Goal: Task Accomplishment & Management: Complete application form

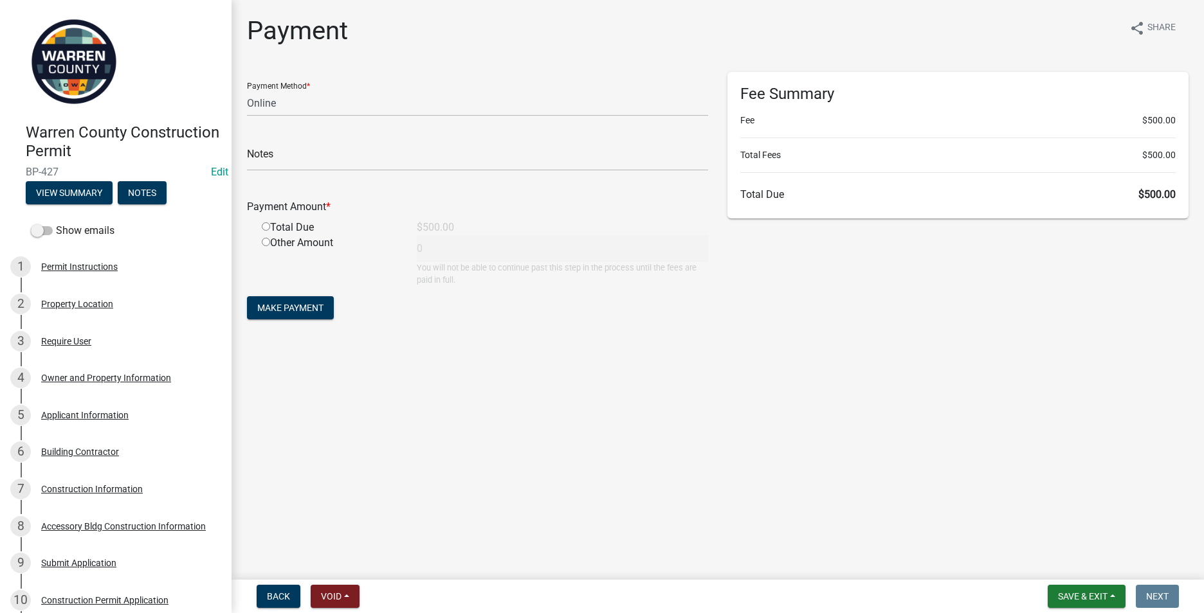
select select "3: 3"
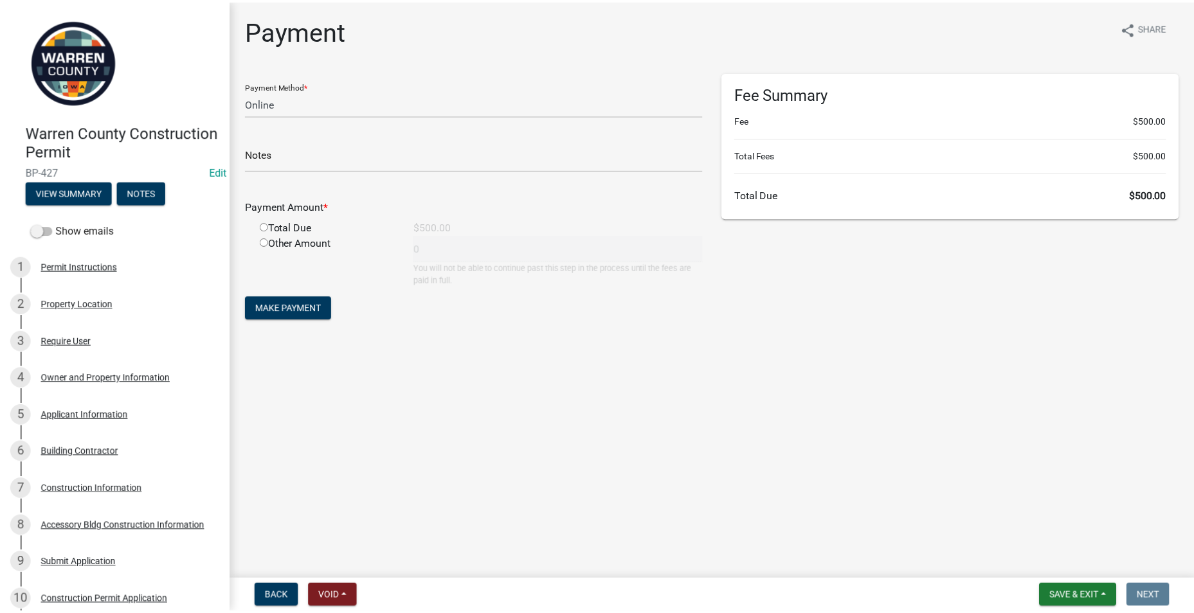
scroll to position [129, 0]
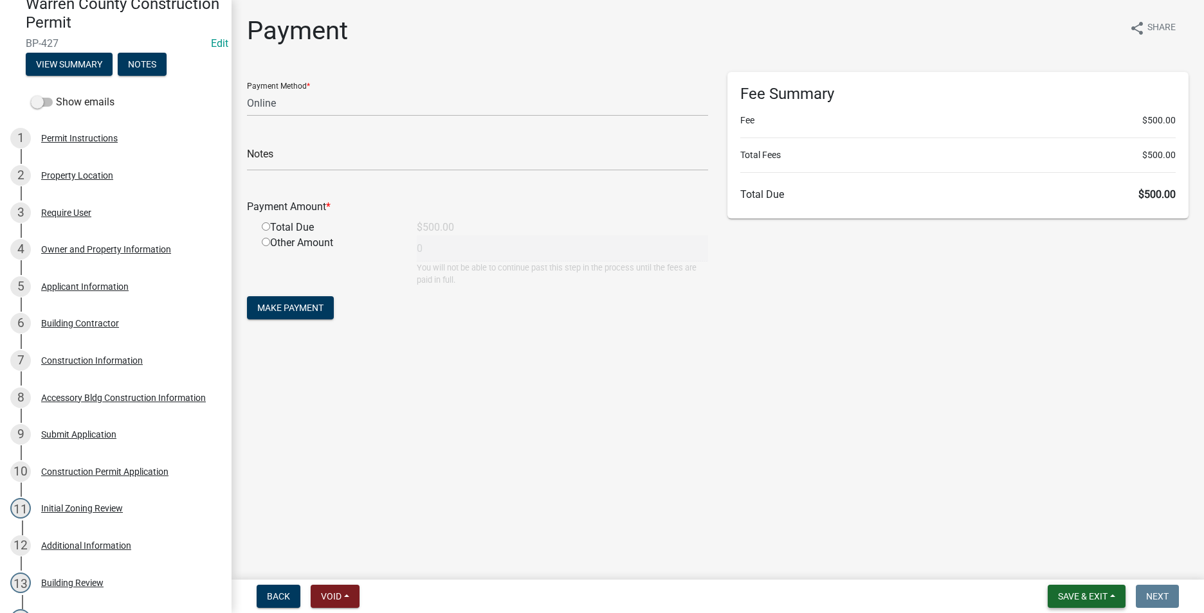
click at [1072, 597] on span "Save & Exit" at bounding box center [1083, 597] width 50 height 10
click at [1042, 561] on button "Save & Exit" at bounding box center [1073, 563] width 103 height 31
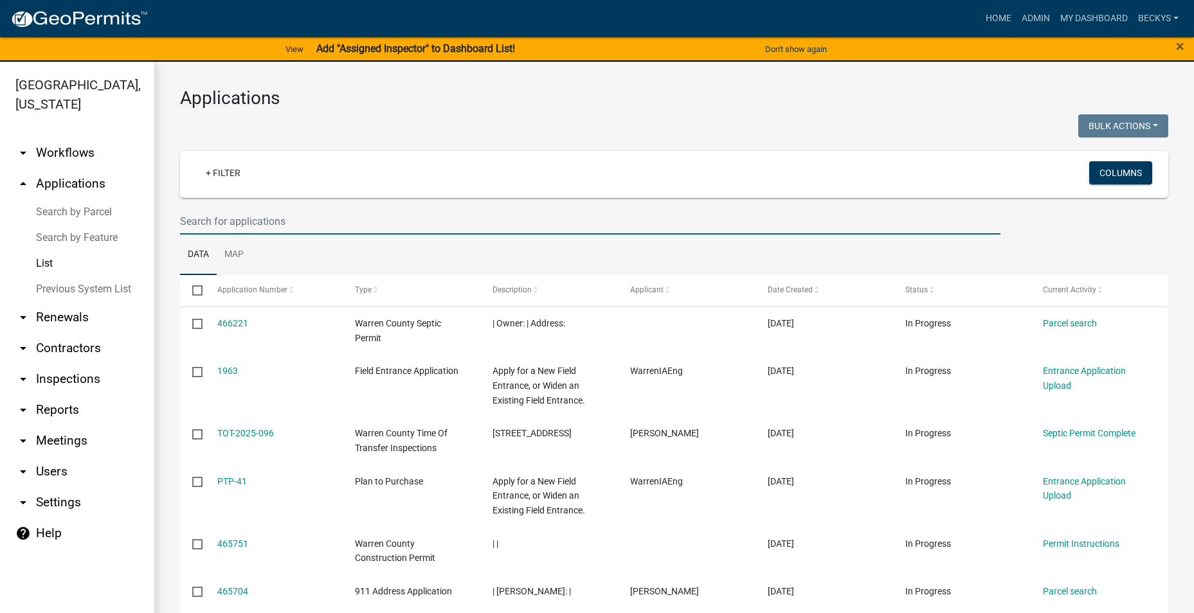
click at [203, 219] on input "text" at bounding box center [590, 221] width 820 height 26
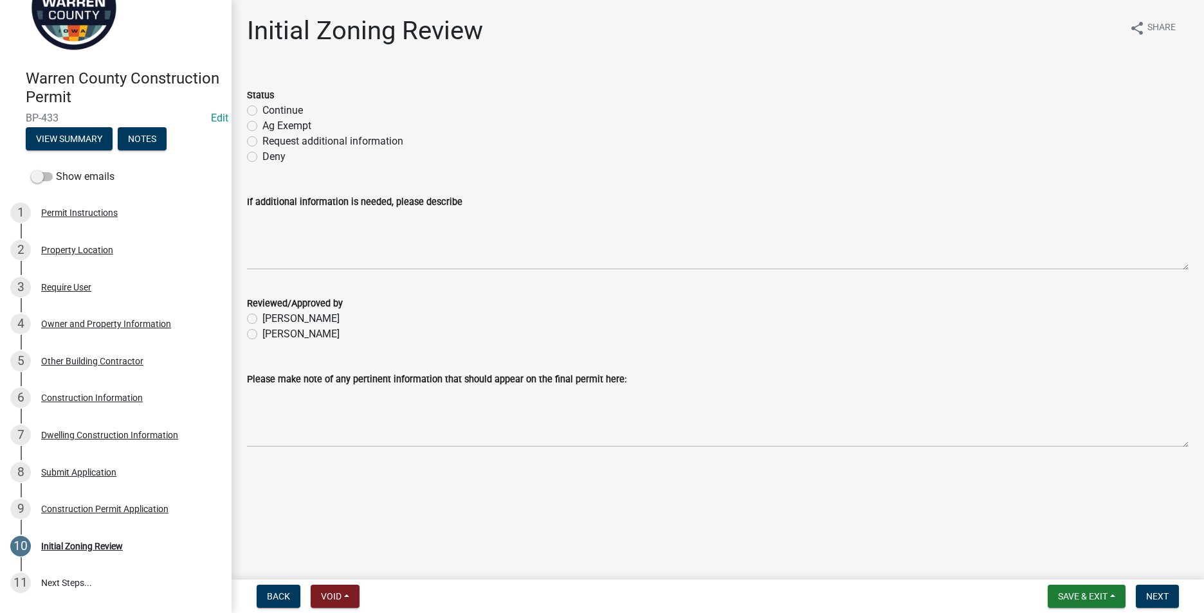
scroll to position [133, 0]
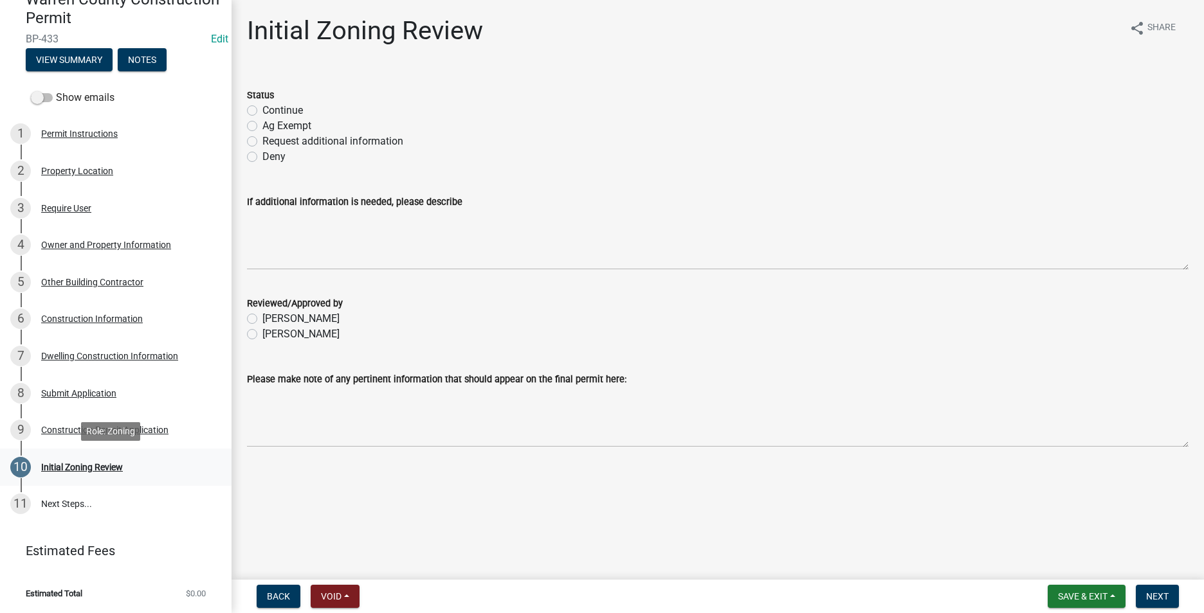
click at [75, 466] on div "Initial Zoning Review" at bounding box center [82, 467] width 82 height 9
click at [1089, 594] on span "Save & Exit" at bounding box center [1083, 597] width 50 height 10
click at [1063, 566] on button "Save & Exit" at bounding box center [1073, 563] width 103 height 31
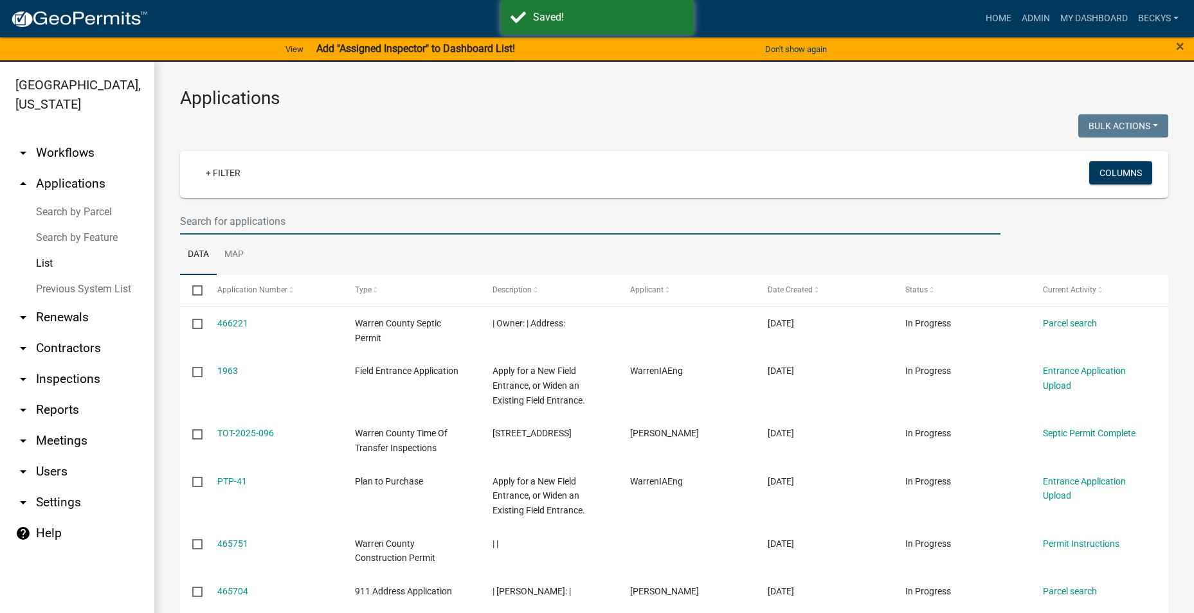
click at [215, 225] on input "text" at bounding box center [590, 221] width 820 height 26
type input "BP-417"
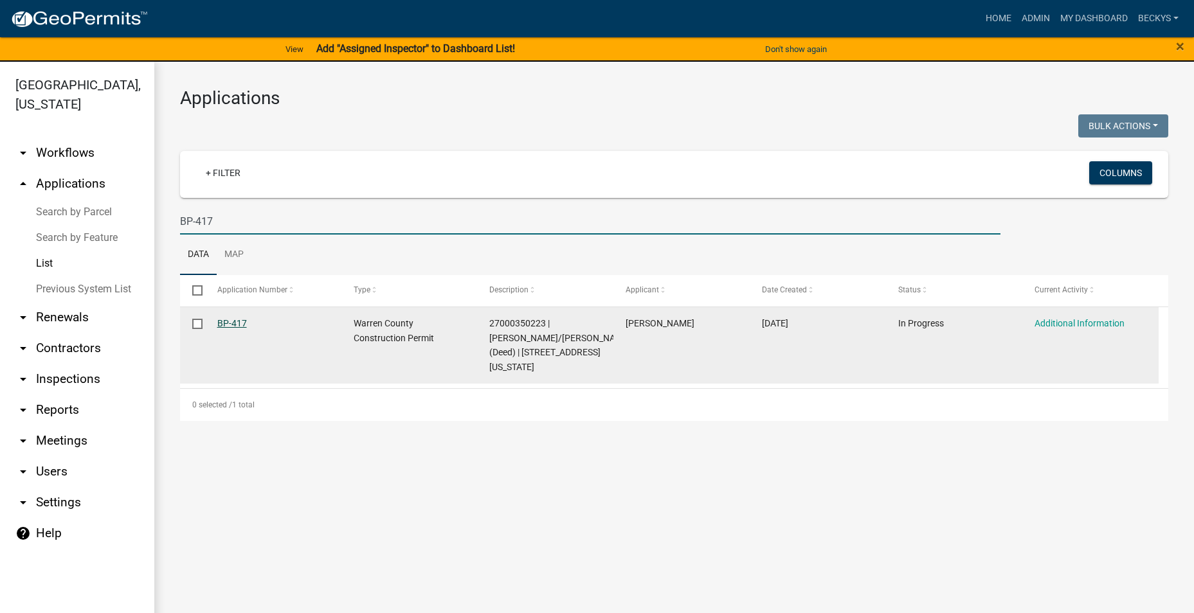
click at [226, 323] on link "BP-417" at bounding box center [232, 323] width 30 height 10
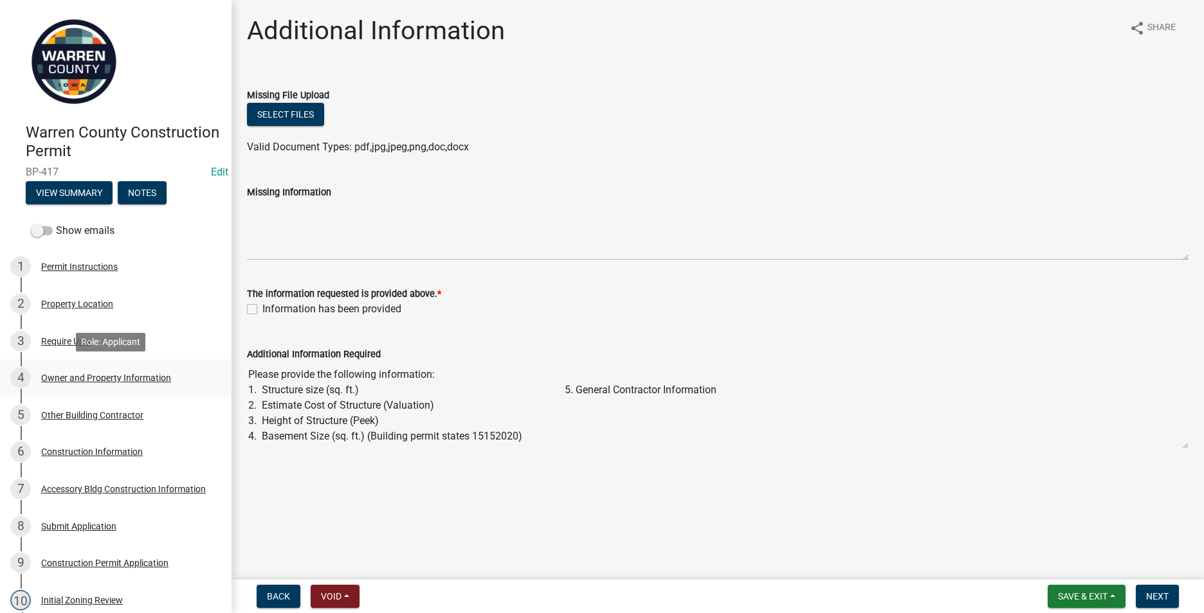
click at [92, 379] on div "Owner and Property Information" at bounding box center [106, 378] width 130 height 9
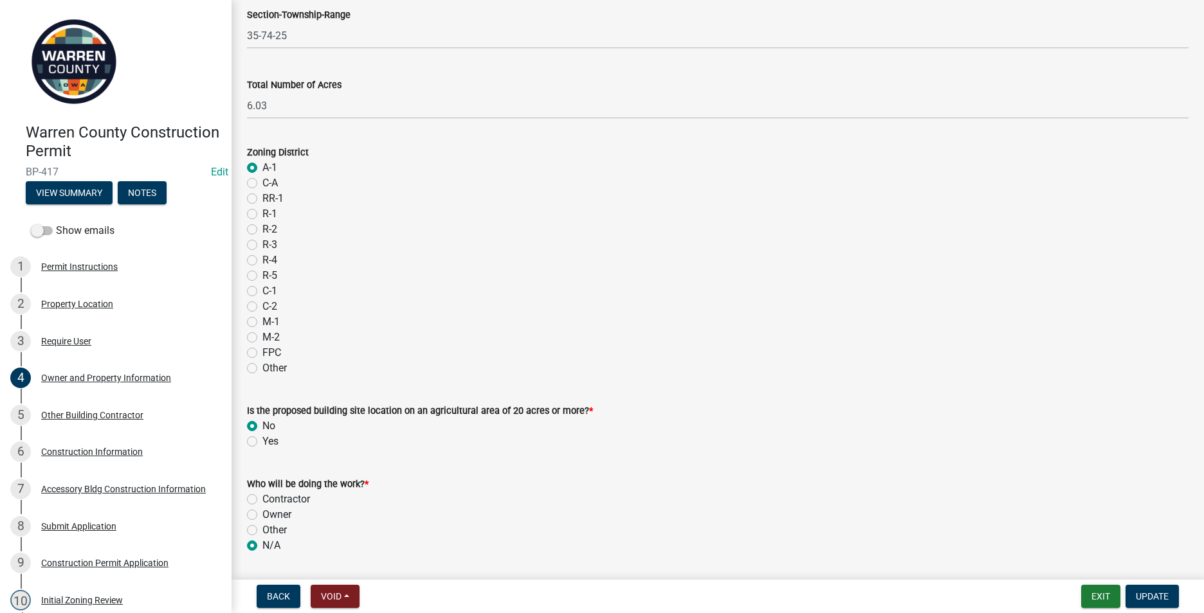
scroll to position [1005, 0]
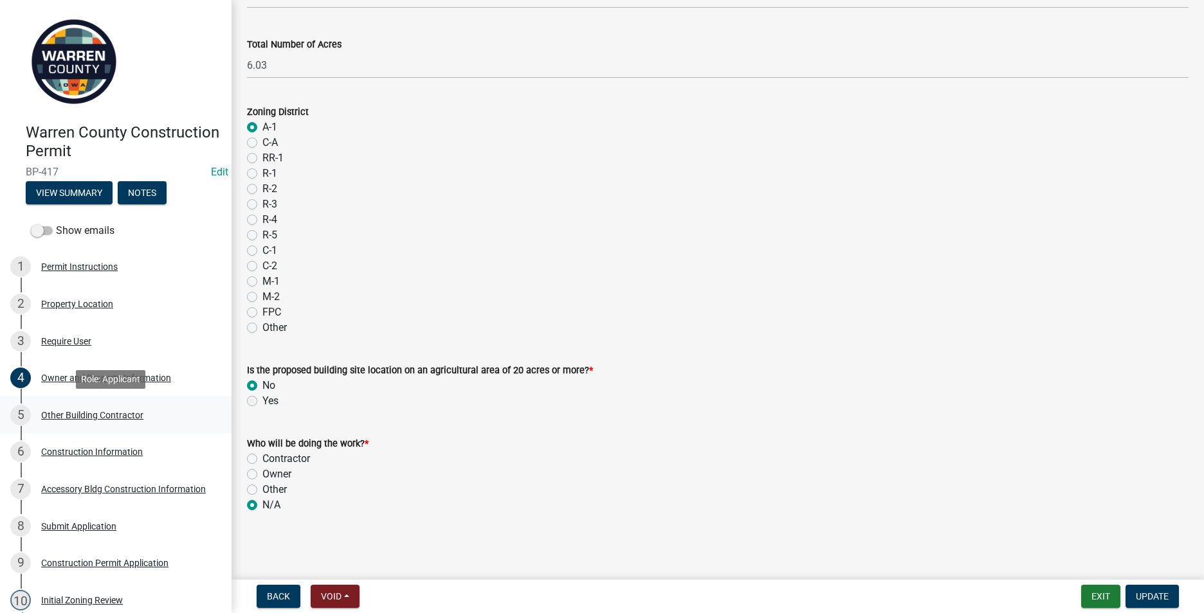
click at [89, 419] on div "Other Building Contractor" at bounding box center [92, 415] width 102 height 9
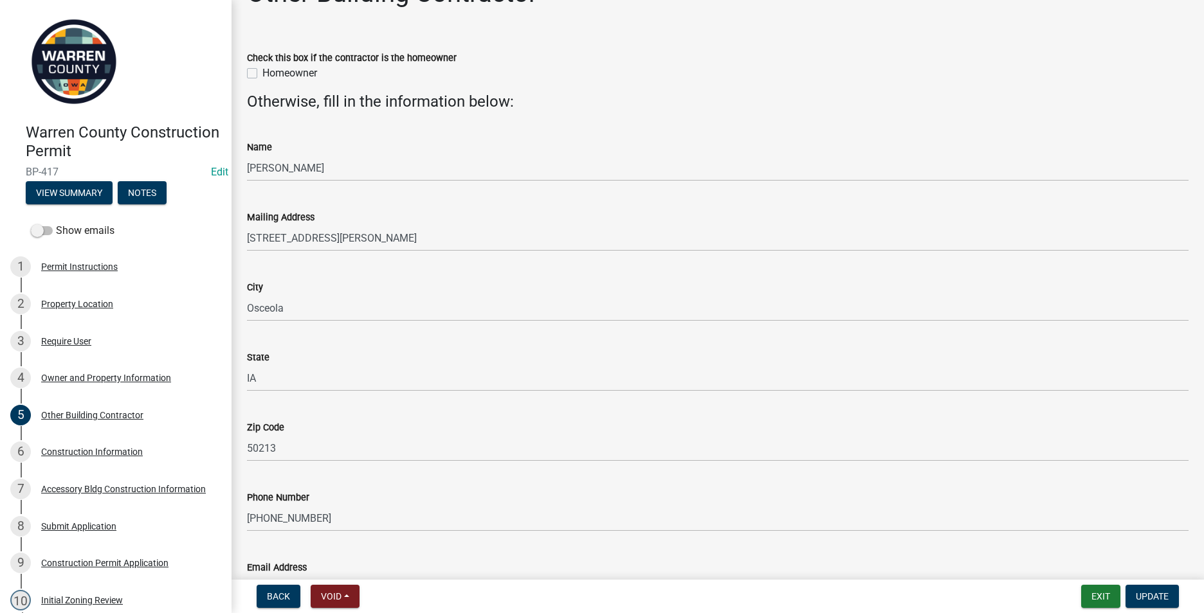
scroll to position [125, 0]
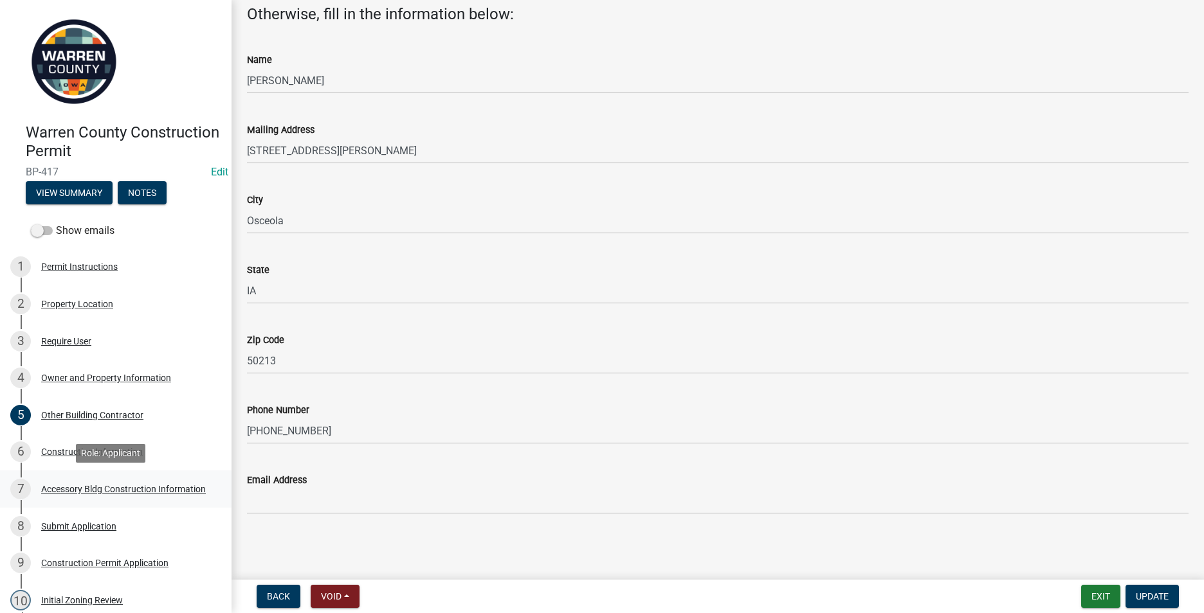
click at [58, 485] on div "Accessory Bldg Construction Information" at bounding box center [123, 489] width 165 height 9
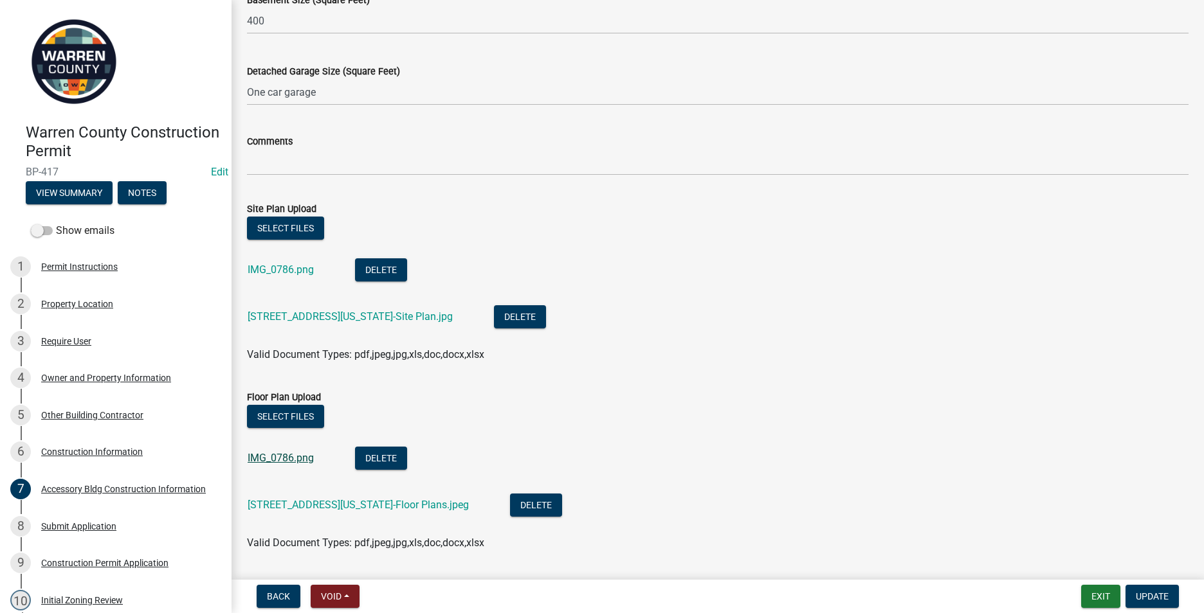
scroll to position [643, 0]
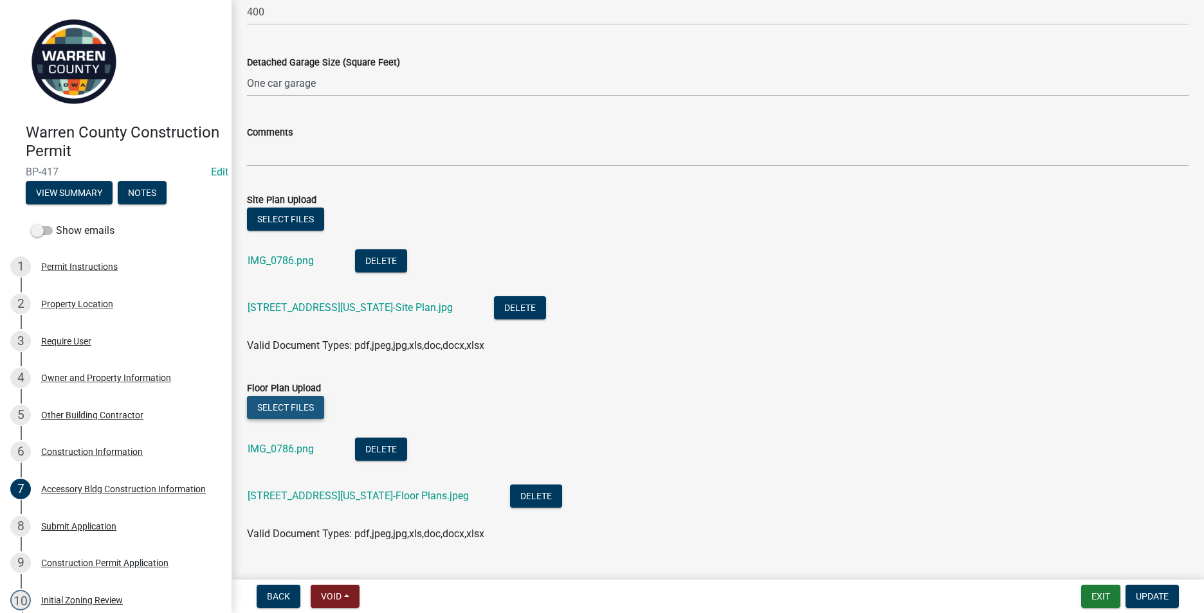
click at [271, 408] on button "Select files" at bounding box center [285, 407] width 77 height 23
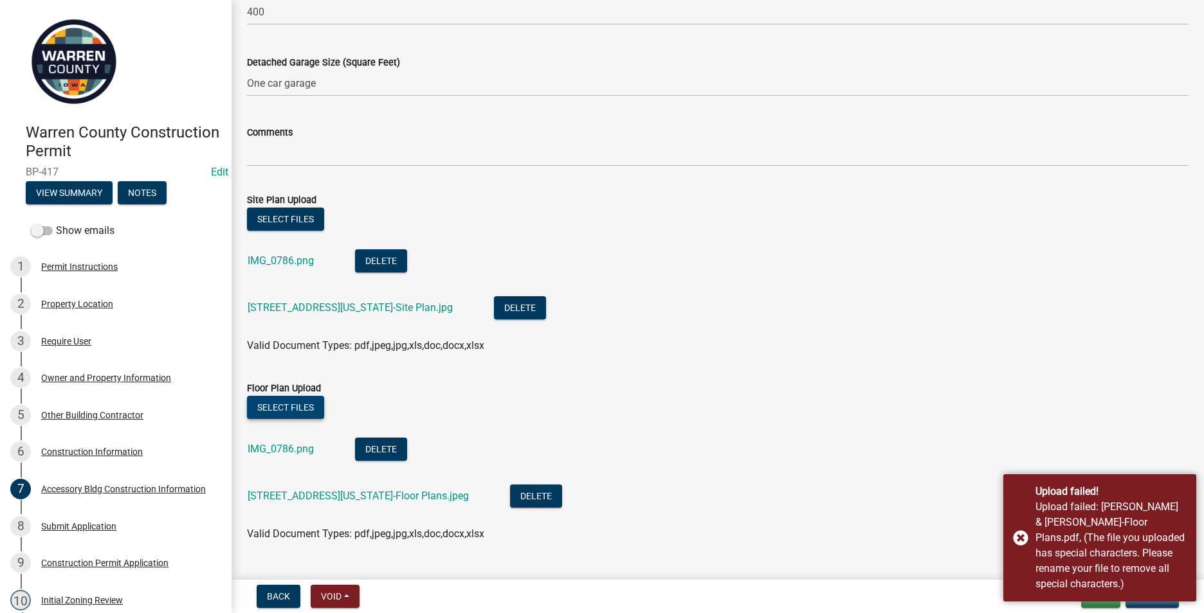
click at [295, 405] on button "Select files" at bounding box center [285, 407] width 77 height 23
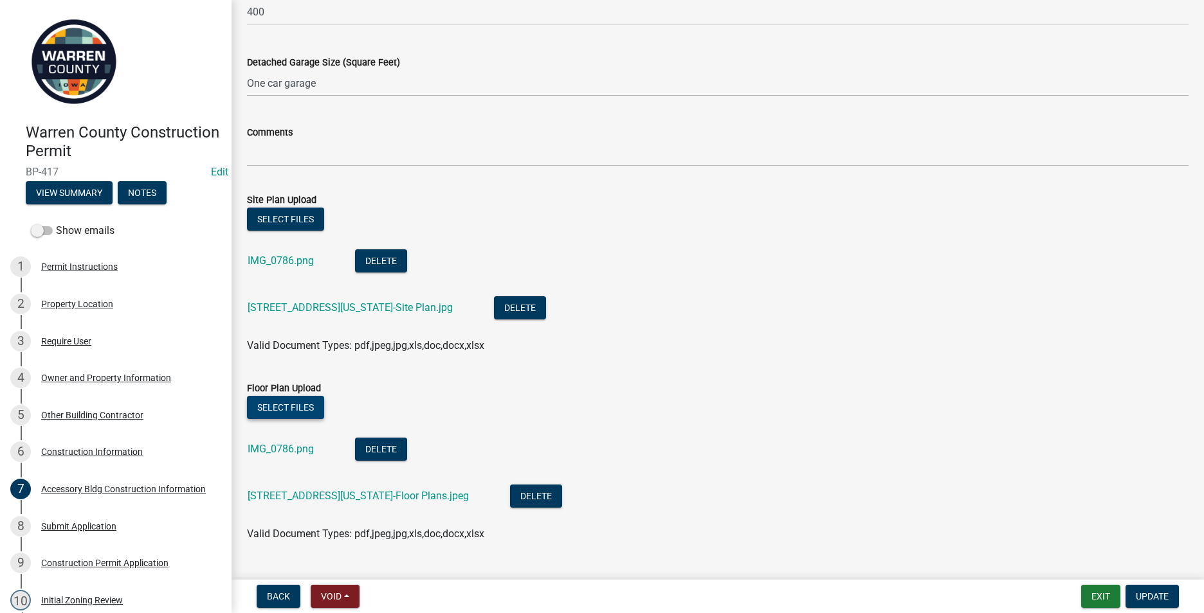
click at [292, 406] on button "Select files" at bounding box center [285, 407] width 77 height 23
click at [294, 421] on div "Select files" at bounding box center [717, 409] width 941 height 26
click at [289, 407] on button "Select files" at bounding box center [285, 407] width 77 height 23
click at [267, 402] on button "Select files" at bounding box center [285, 407] width 77 height 23
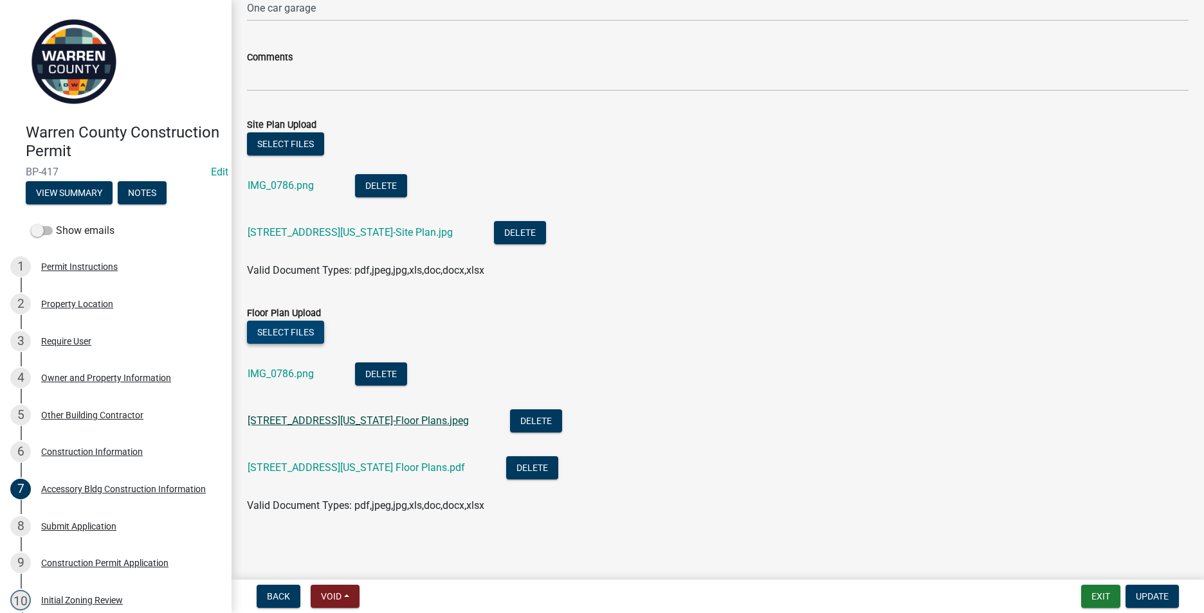
scroll to position [719, 0]
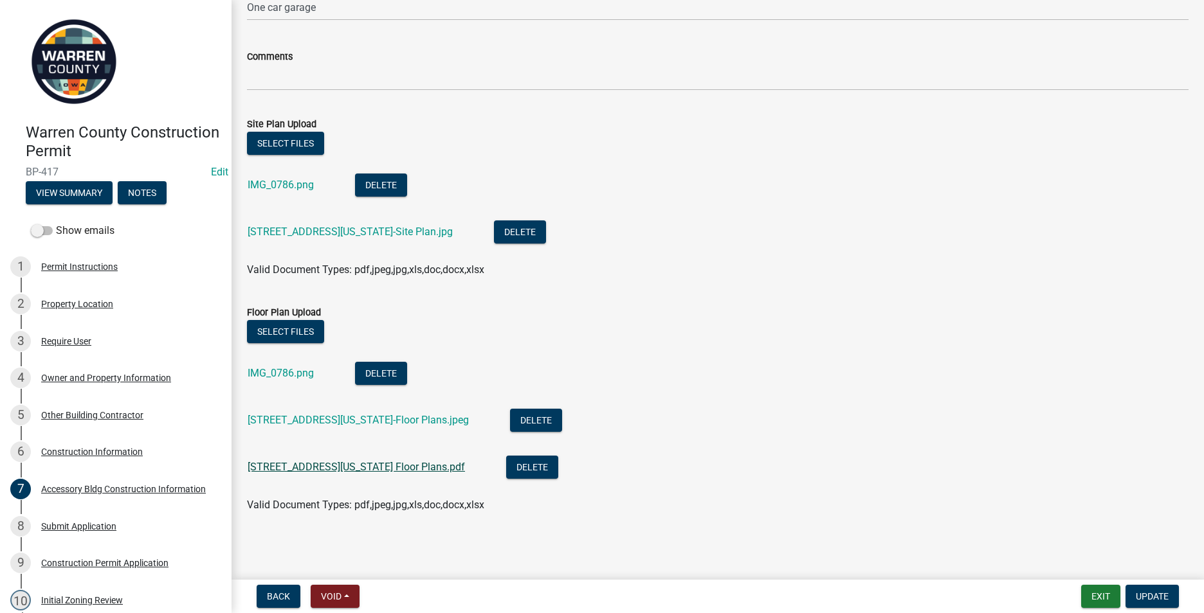
click at [296, 467] on link "[STREET_ADDRESS][US_STATE] Floor Plans.pdf" at bounding box center [356, 467] width 217 height 12
click at [296, 374] on link "IMG_0786.png" at bounding box center [281, 373] width 66 height 12
click at [324, 420] on link "[STREET_ADDRESS][US_STATE]-Floor Plans.jpeg" at bounding box center [358, 420] width 221 height 12
click at [510, 413] on button "Delete" at bounding box center [536, 420] width 52 height 23
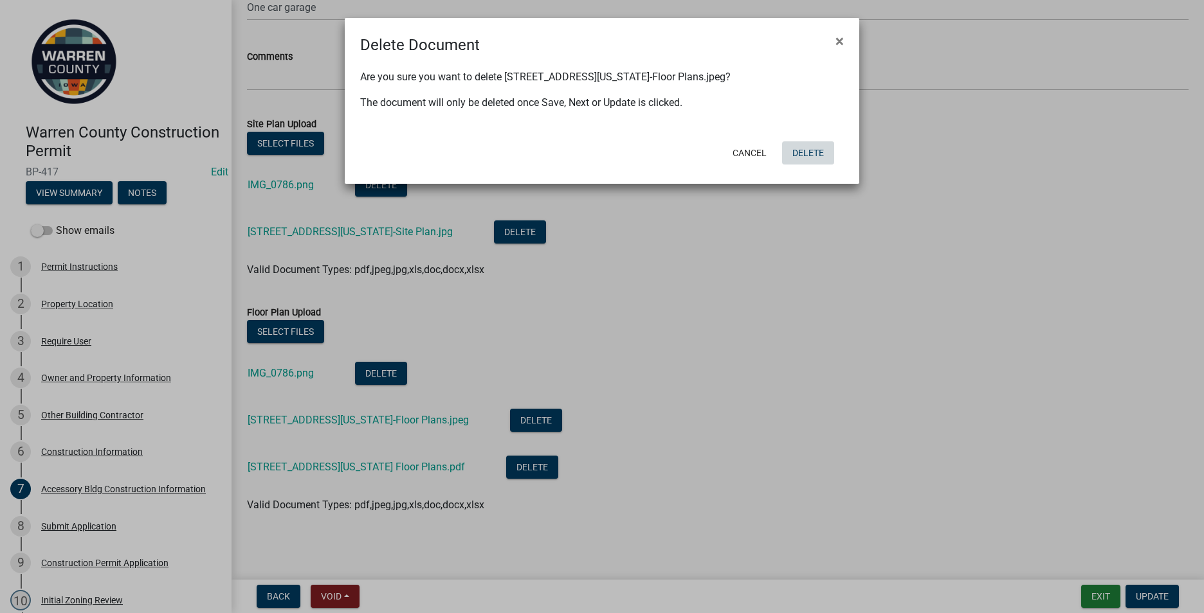
click at [802, 152] on button "Delete" at bounding box center [808, 152] width 52 height 23
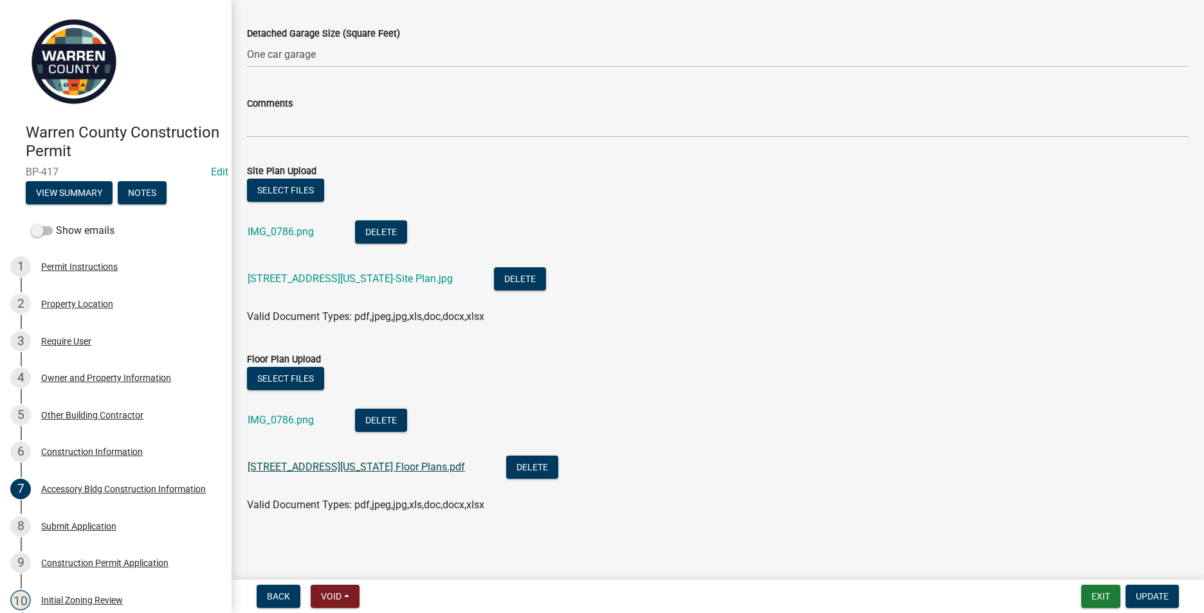
click at [341, 464] on link "[STREET_ADDRESS][US_STATE] Floor Plans.pdf" at bounding box center [356, 467] width 217 height 12
drag, startPoint x: 1146, startPoint y: 590, endPoint x: 1069, endPoint y: 557, distance: 83.8
click at [1146, 588] on button "Update" at bounding box center [1151, 596] width 53 height 23
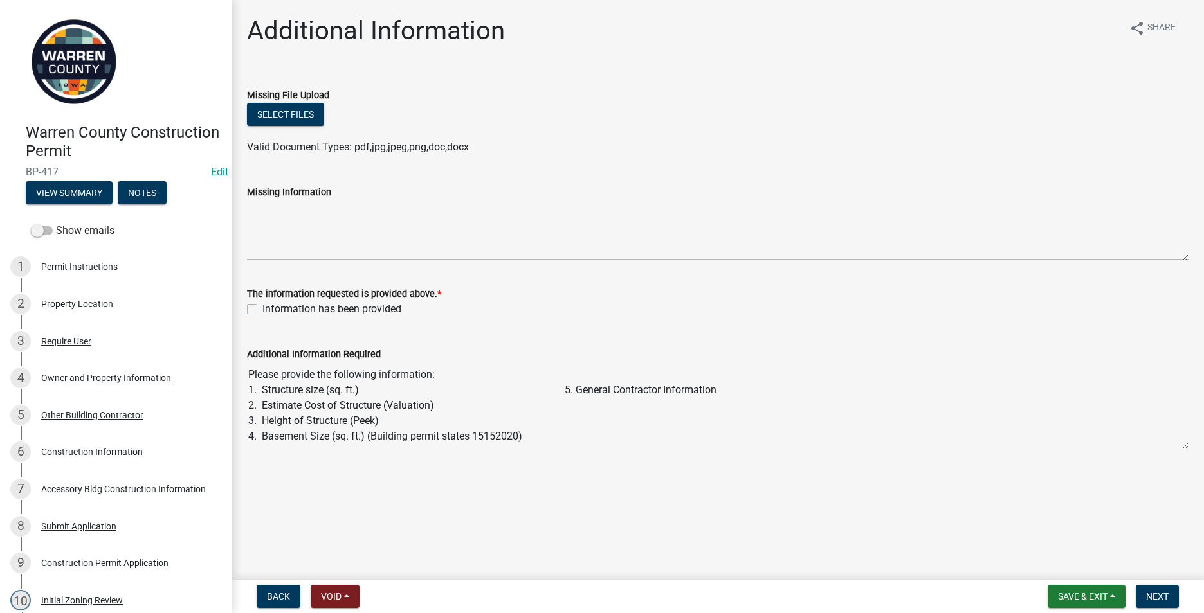
click at [262, 309] on label "Information has been provided" at bounding box center [331, 309] width 139 height 15
click at [262, 309] on input "Information has been provided" at bounding box center [266, 306] width 8 height 8
checkbox input "true"
click at [1167, 594] on span "Next" at bounding box center [1157, 597] width 23 height 10
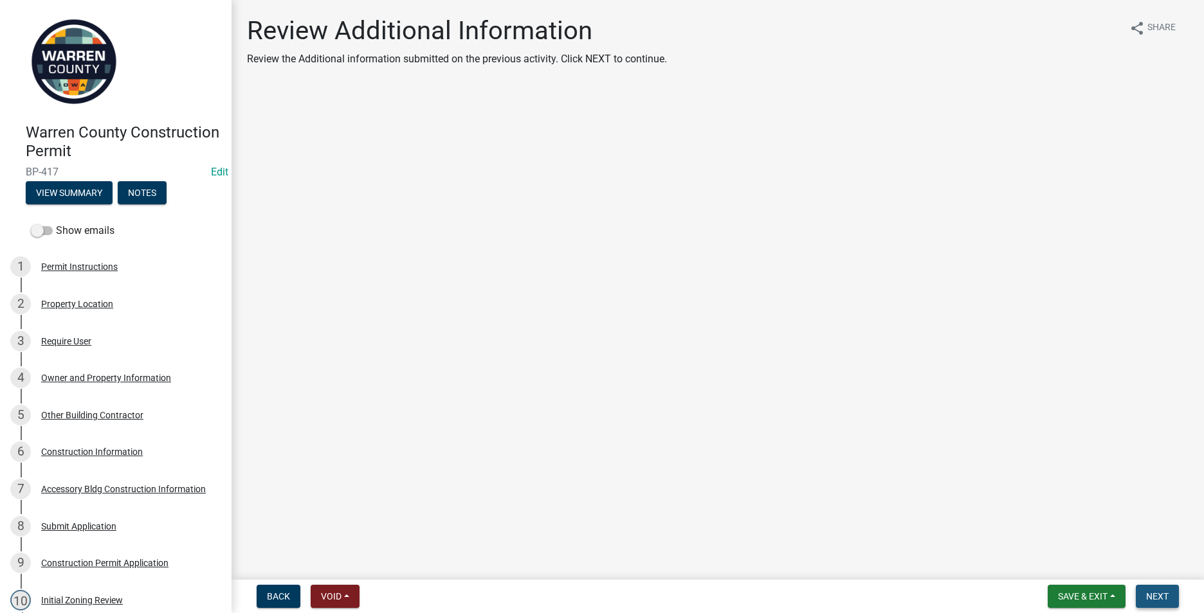
click at [1149, 596] on span "Next" at bounding box center [1157, 597] width 23 height 10
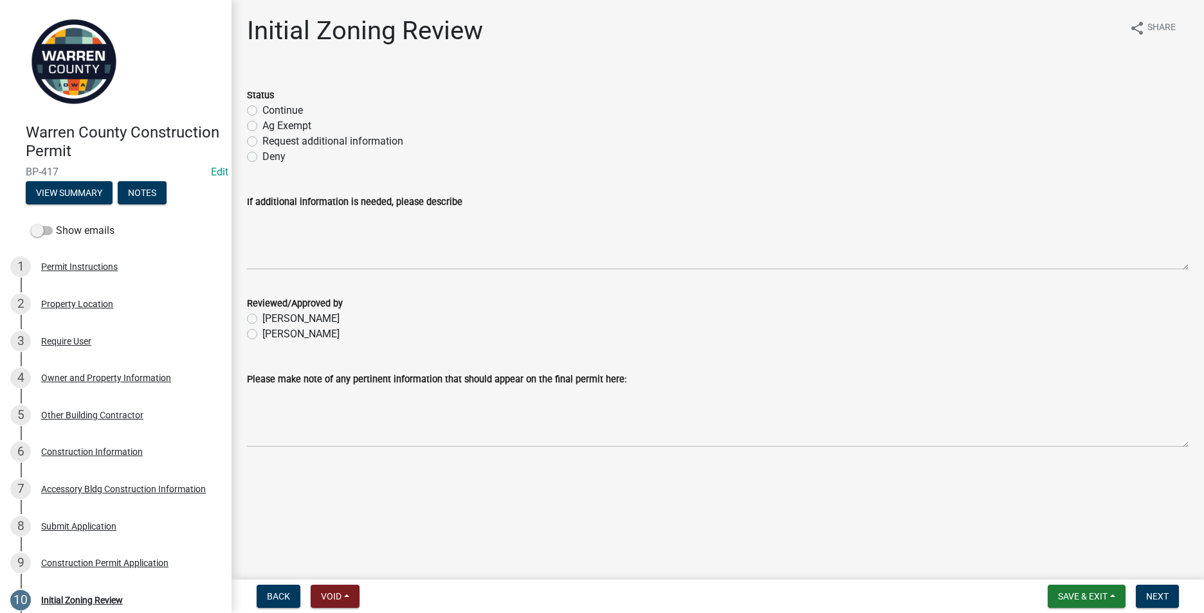
click at [262, 109] on label "Continue" at bounding box center [282, 110] width 41 height 15
click at [262, 109] on input "Continue" at bounding box center [266, 107] width 8 height 8
radio input "true"
click at [262, 336] on label "[PERSON_NAME]" at bounding box center [300, 334] width 77 height 15
click at [262, 335] on input "[PERSON_NAME]" at bounding box center [266, 331] width 8 height 8
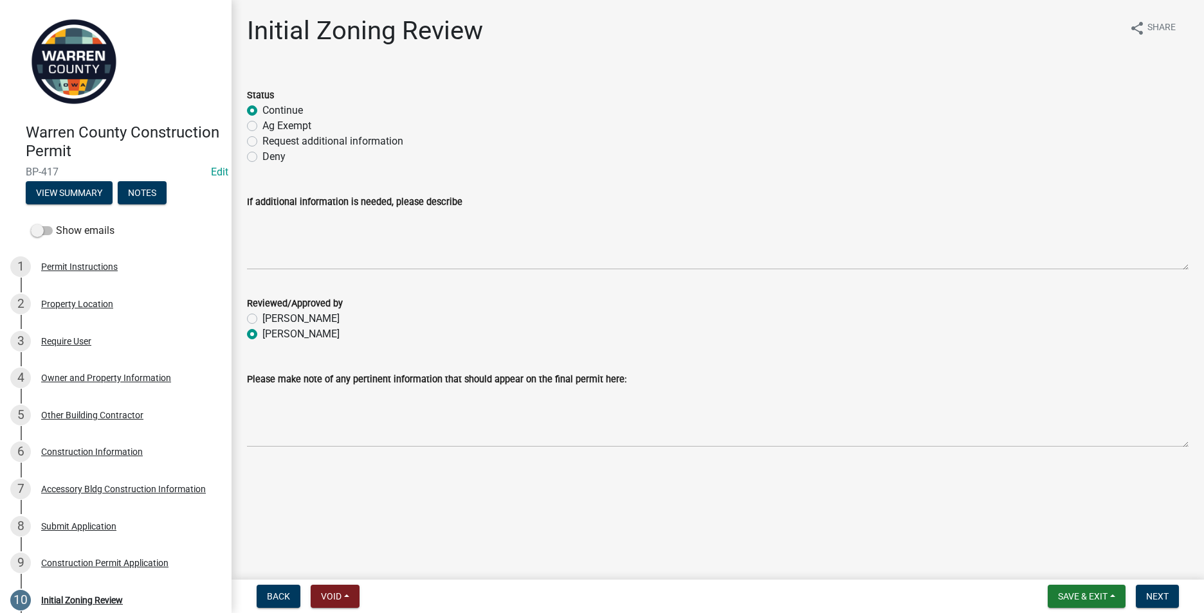
radio input "true"
click at [1141, 597] on button "Next" at bounding box center [1157, 596] width 43 height 23
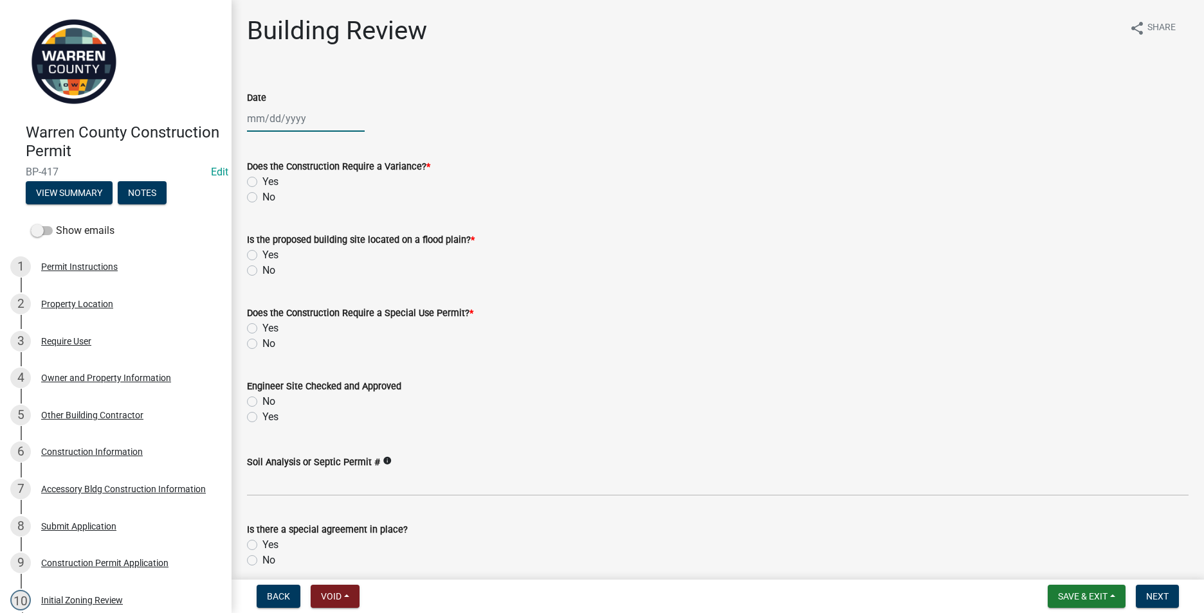
click at [253, 120] on div at bounding box center [306, 118] width 118 height 26
select select "8"
select select "2025"
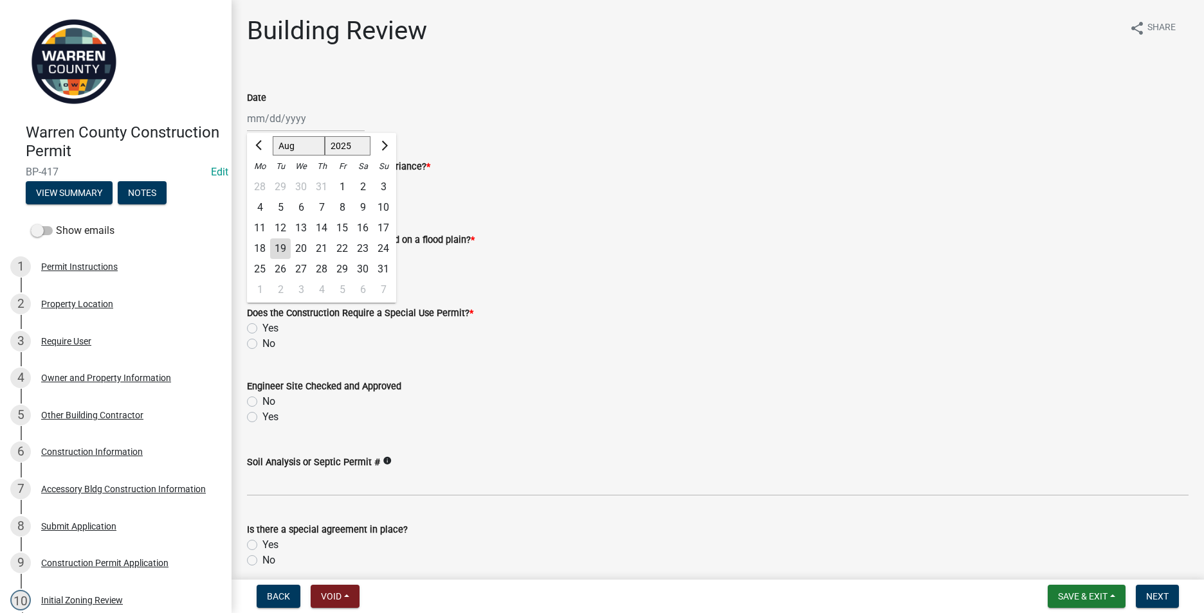
click at [283, 251] on div "19" at bounding box center [280, 249] width 21 height 21
type input "[DATE]"
click at [262, 201] on label "No" at bounding box center [268, 197] width 13 height 15
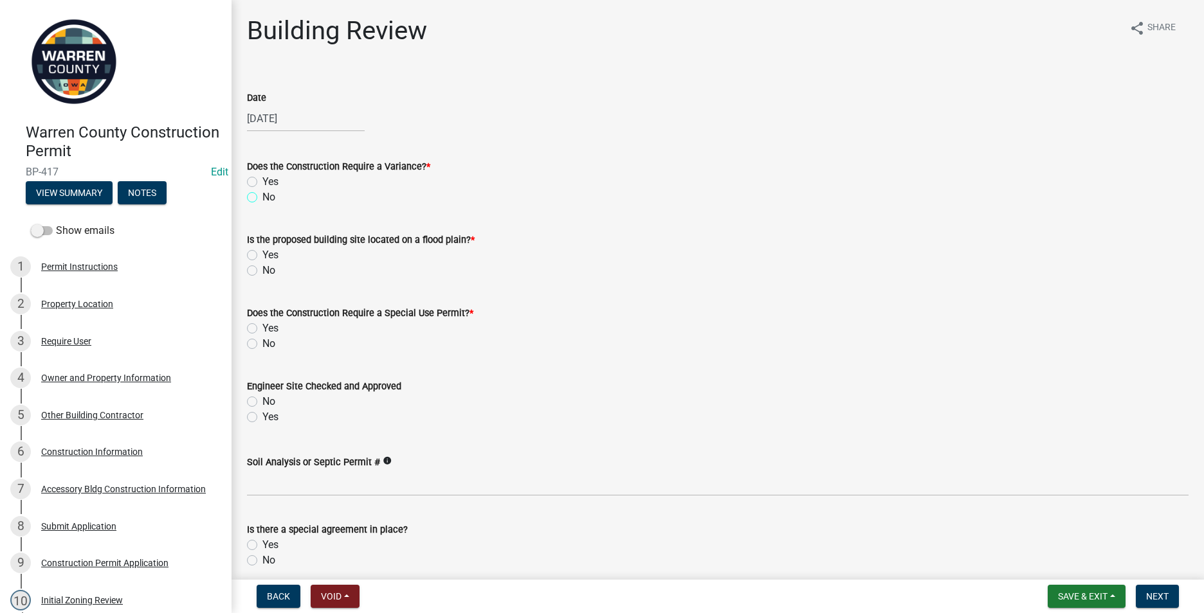
click at [262, 198] on input "No" at bounding box center [266, 194] width 8 height 8
radio input "true"
click at [262, 273] on label "No" at bounding box center [268, 270] width 13 height 15
click at [262, 271] on input "No" at bounding box center [266, 267] width 8 height 8
radio input "true"
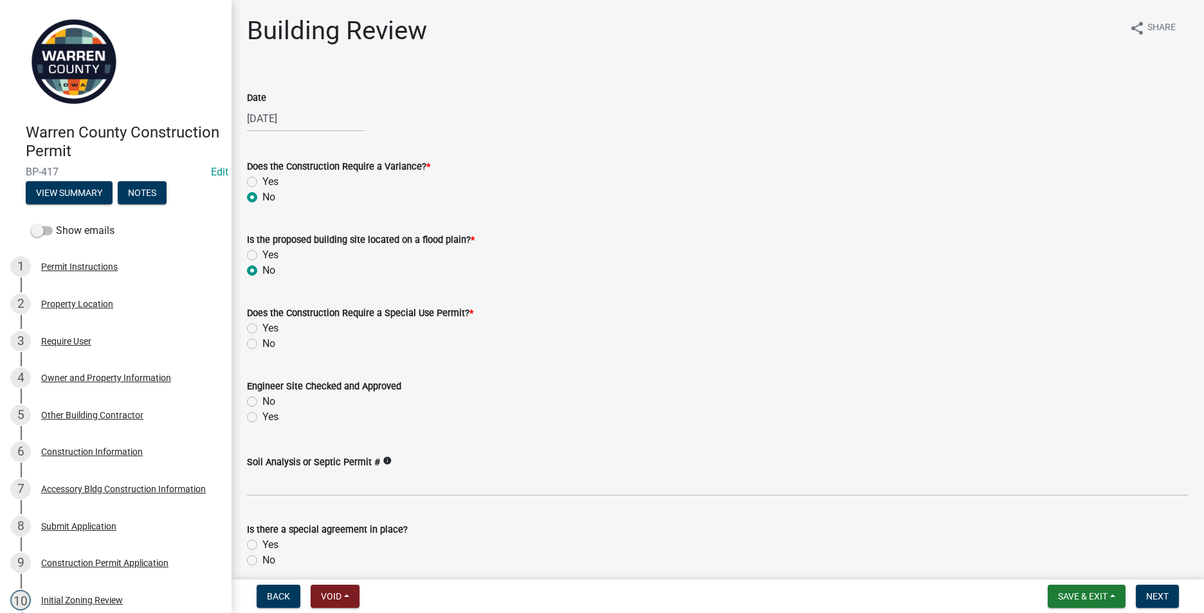
click at [262, 345] on label "No" at bounding box center [268, 343] width 13 height 15
click at [262, 345] on input "No" at bounding box center [266, 340] width 8 height 8
radio input "true"
click at [262, 418] on label "Yes" at bounding box center [270, 417] width 16 height 15
click at [262, 418] on input "Yes" at bounding box center [266, 414] width 8 height 8
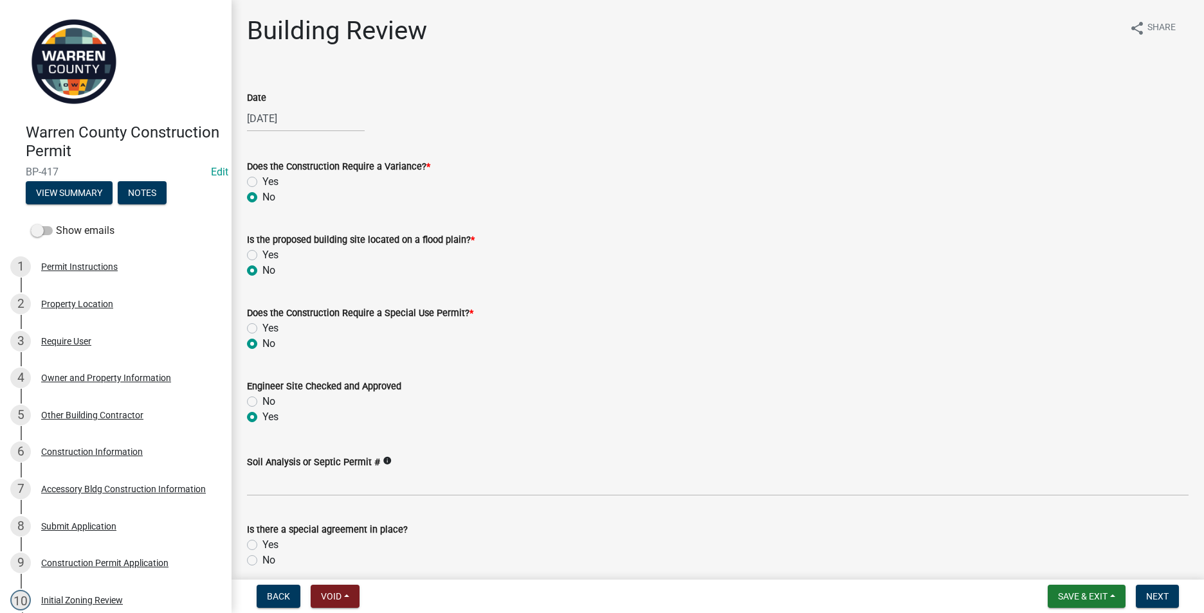
radio input "true"
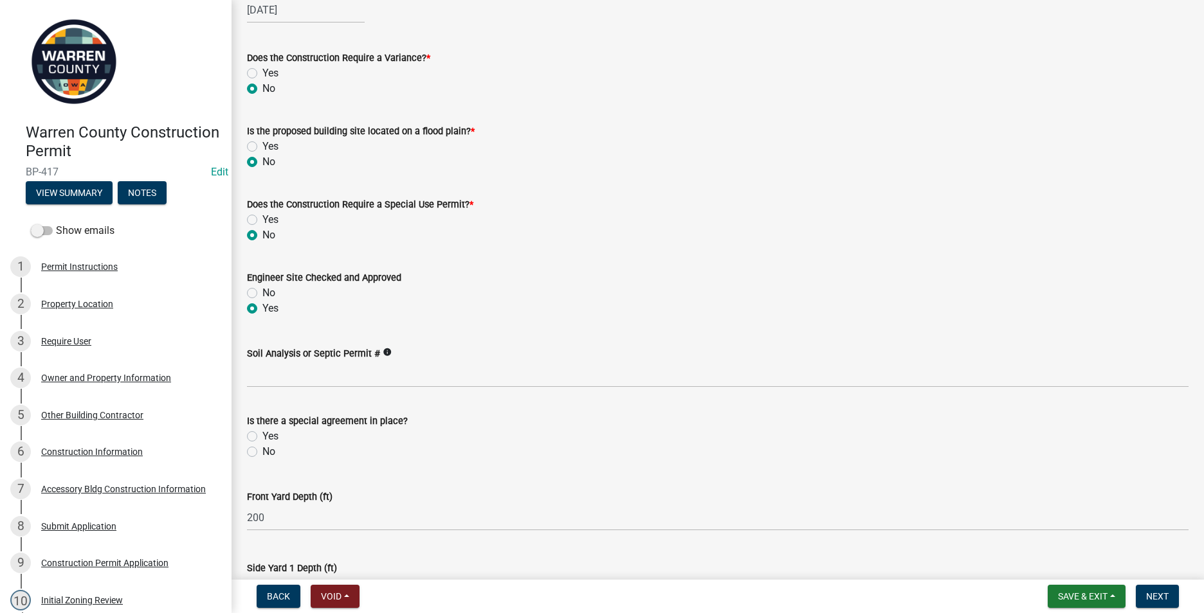
scroll to position [129, 0]
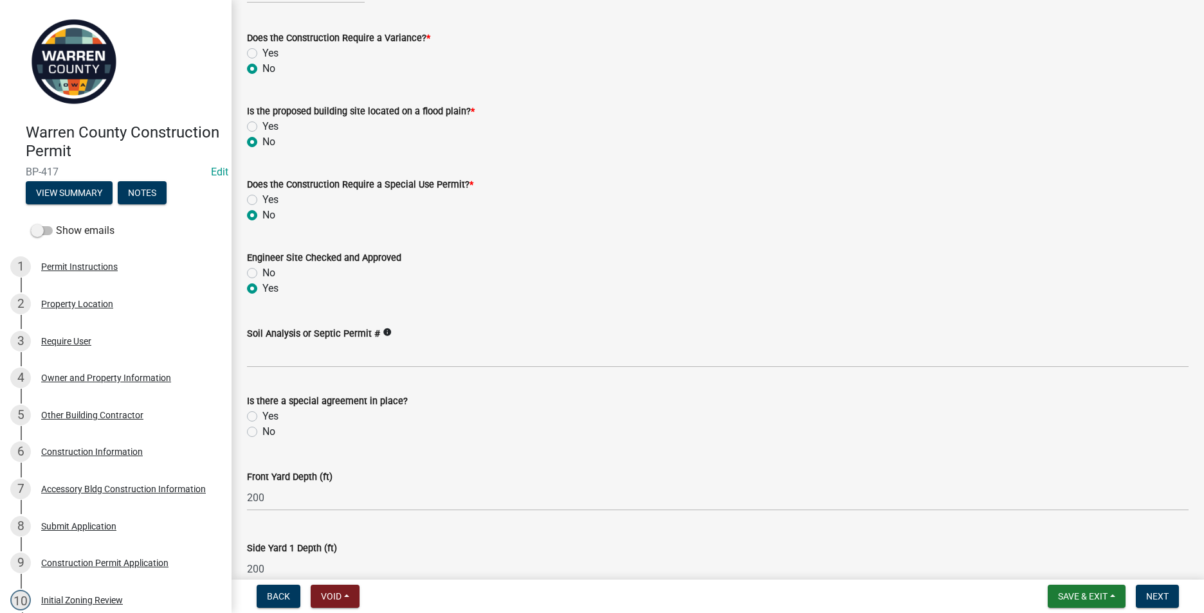
click at [262, 433] on label "No" at bounding box center [268, 431] width 13 height 15
click at [262, 433] on input "No" at bounding box center [266, 428] width 8 height 8
radio input "true"
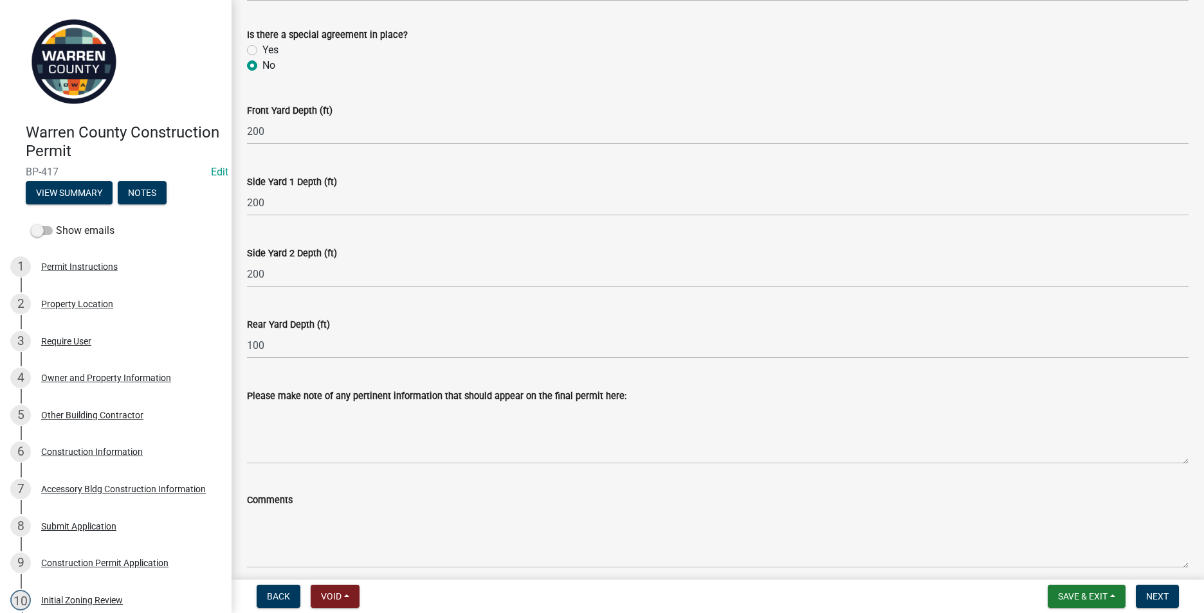
scroll to position [549, 0]
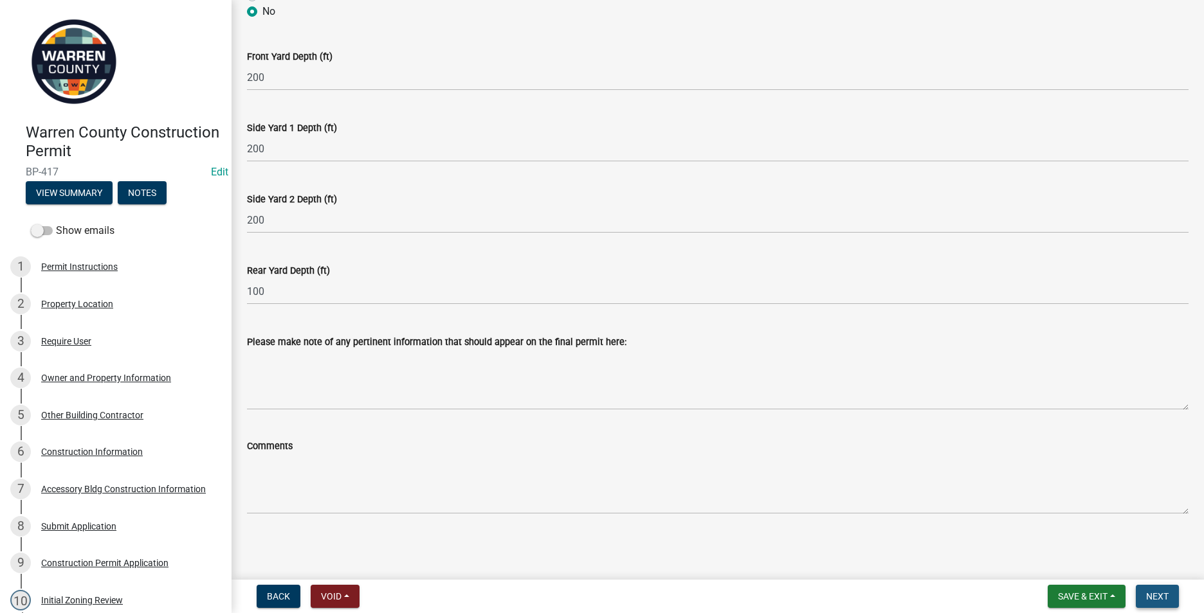
click at [1158, 593] on span "Next" at bounding box center [1157, 597] width 23 height 10
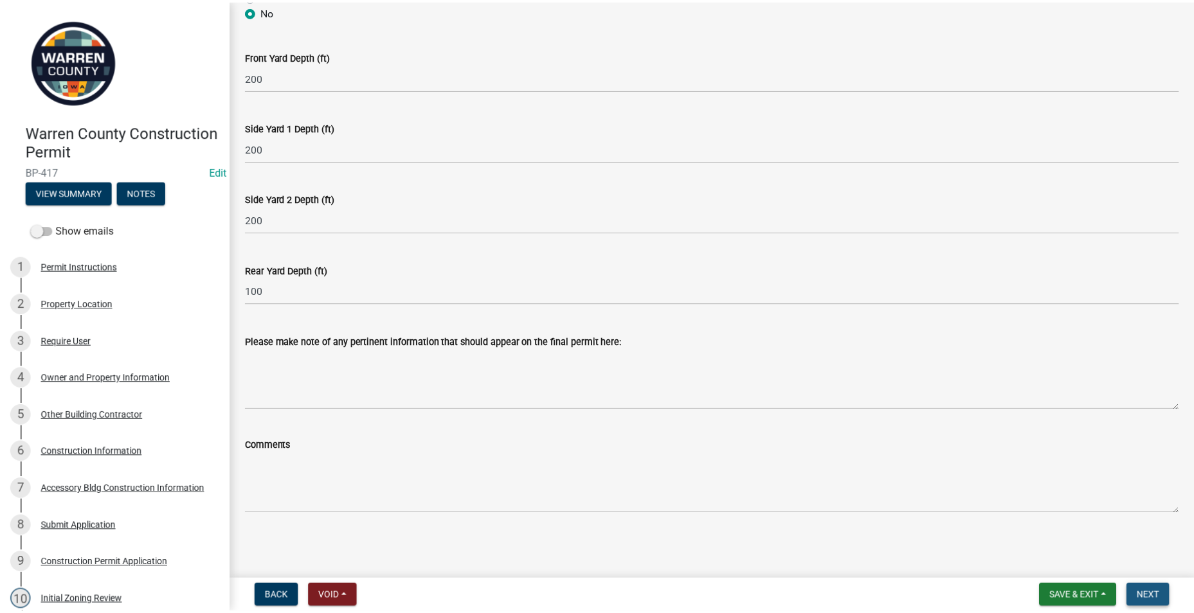
scroll to position [0, 0]
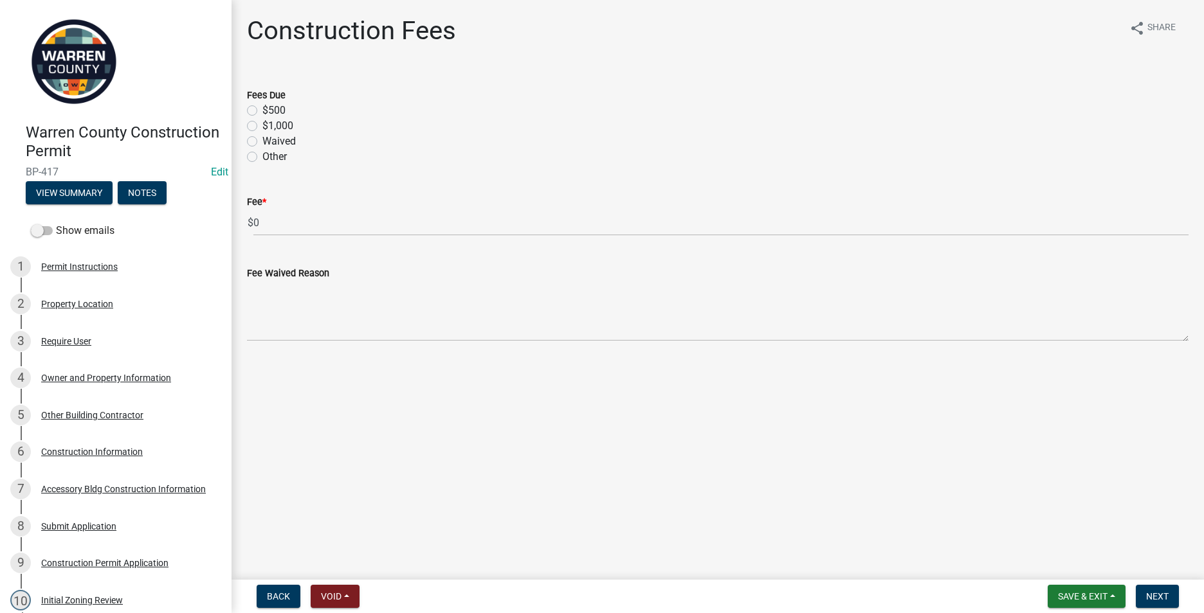
click at [262, 109] on label "$500" at bounding box center [273, 110] width 23 height 15
click at [262, 109] on input "$500" at bounding box center [266, 107] width 8 height 8
radio input "true"
click at [1154, 592] on span "Next" at bounding box center [1157, 597] width 23 height 10
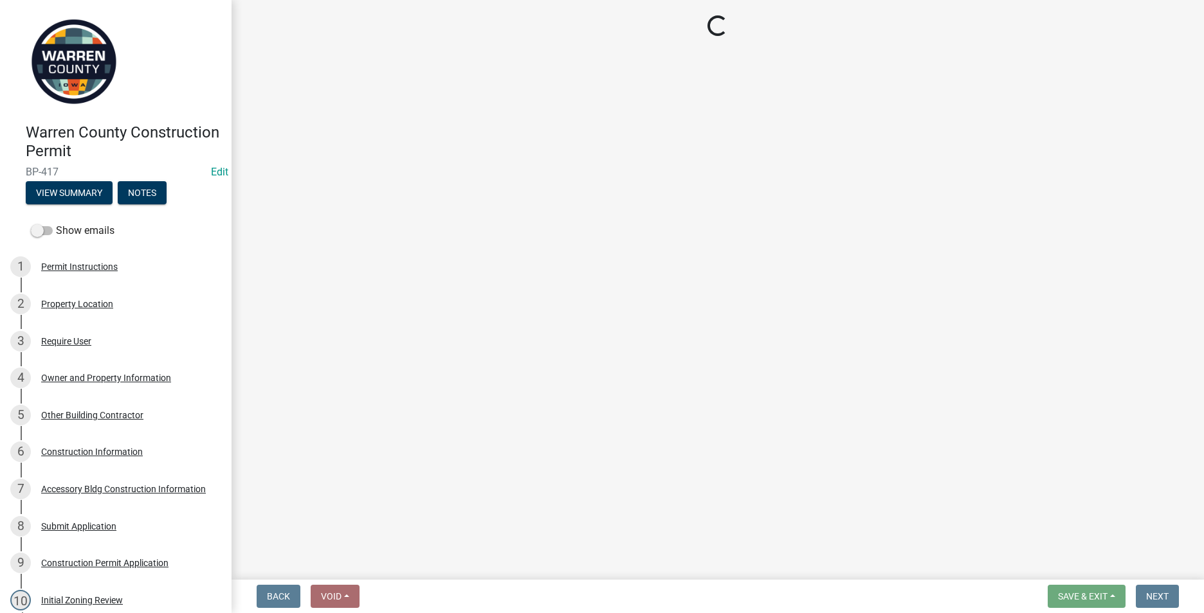
select select "3: 3"
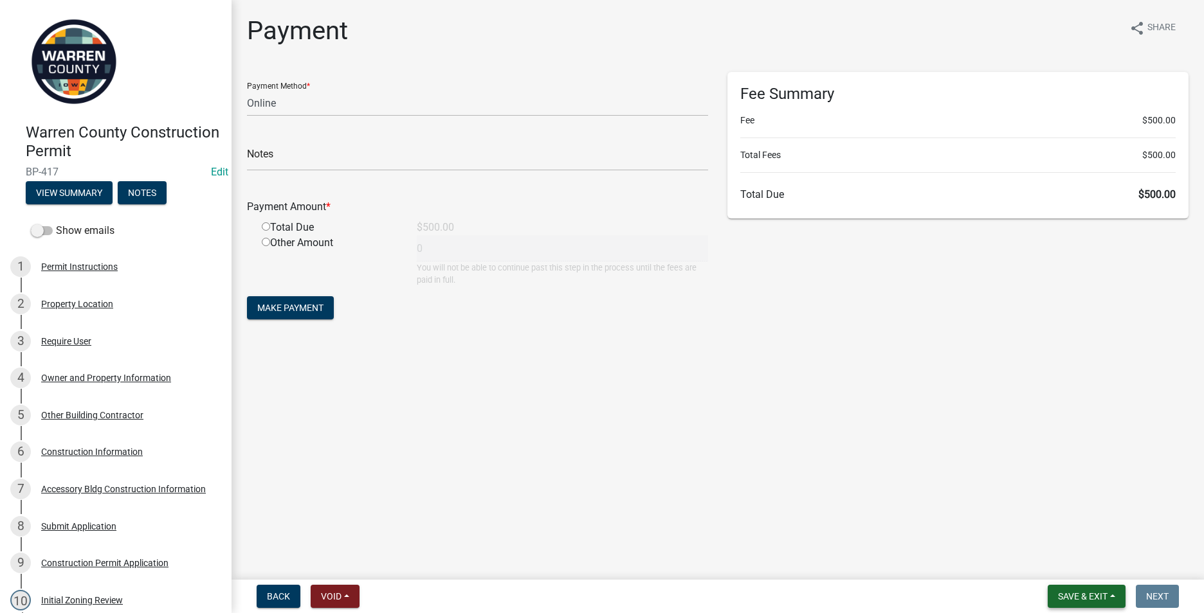
click at [1070, 590] on button "Save & Exit" at bounding box center [1086, 596] width 78 height 23
click at [1058, 566] on button "Save & Exit" at bounding box center [1073, 563] width 103 height 31
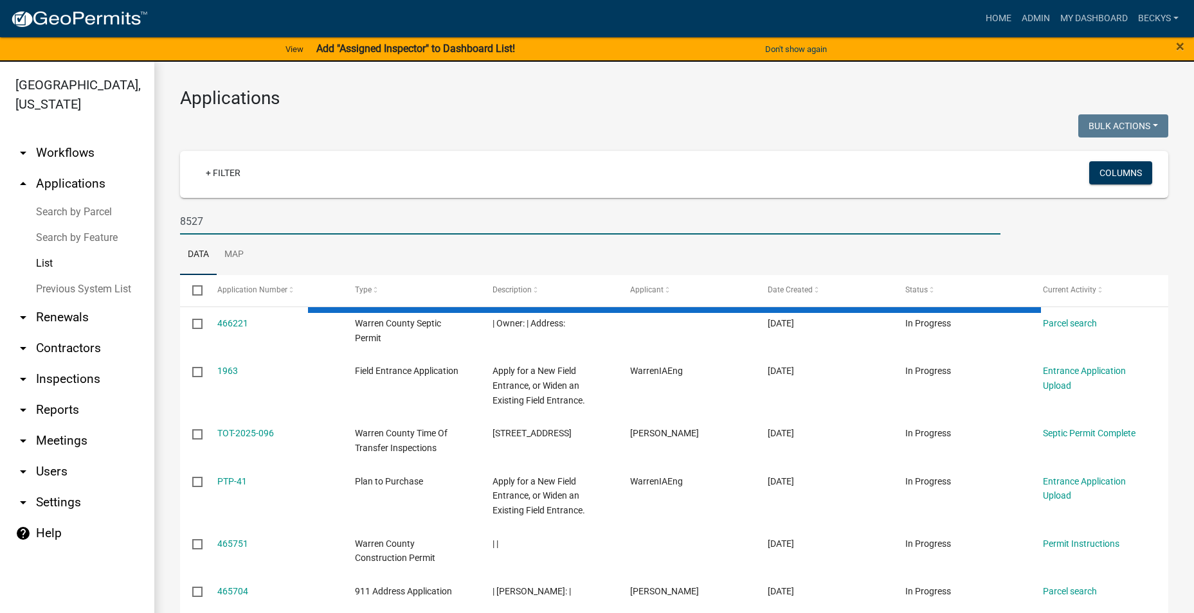
type input "8527"
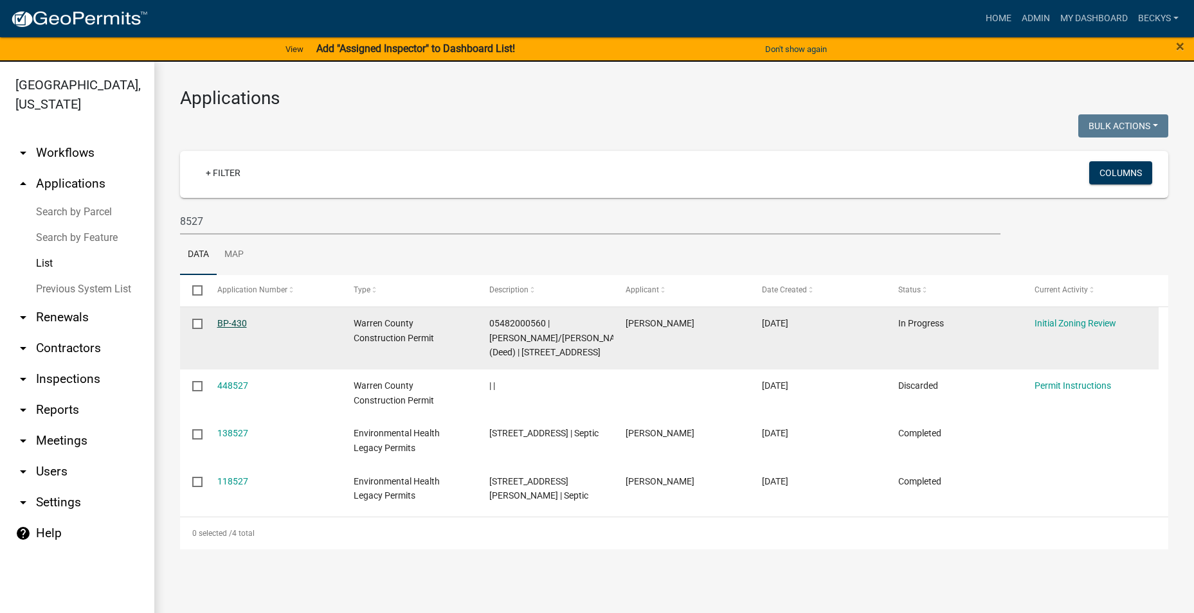
click at [237, 323] on link "BP-430" at bounding box center [232, 323] width 30 height 10
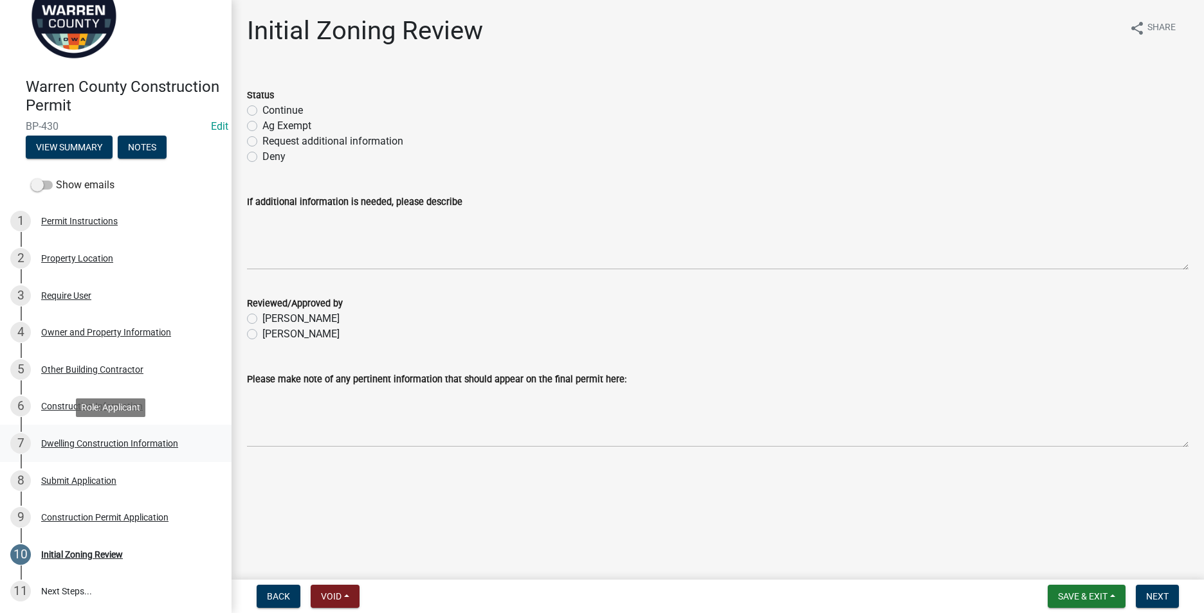
scroll to position [64, 0]
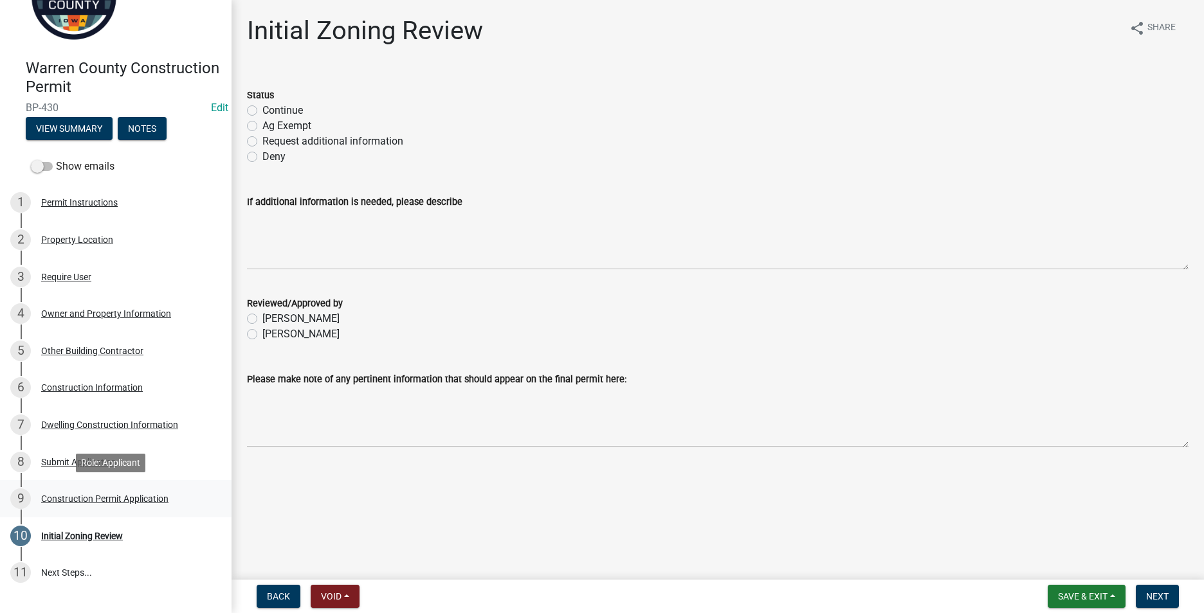
click at [71, 500] on div "Construction Permit Application" at bounding box center [104, 498] width 127 height 9
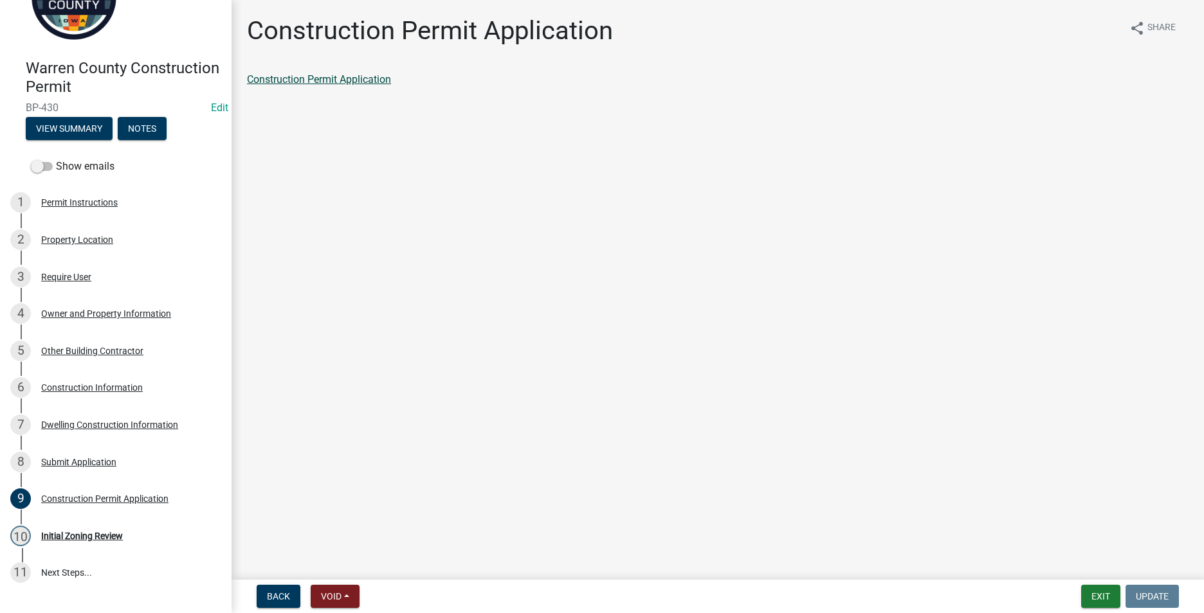
click at [342, 79] on link "Construction Permit Application" at bounding box center [319, 79] width 144 height 12
